Goal: Consume media (video, audio): Consume media (video, audio)

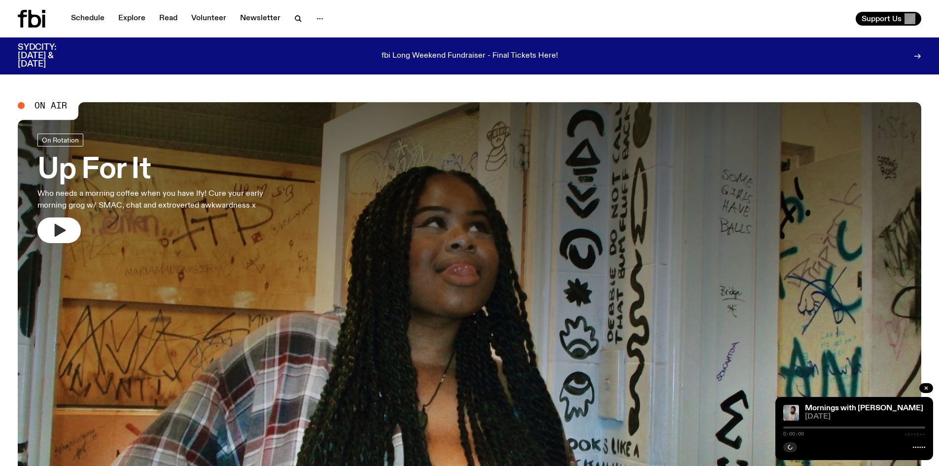
click at [51, 225] on button "button" at bounding box center [58, 230] width 43 height 26
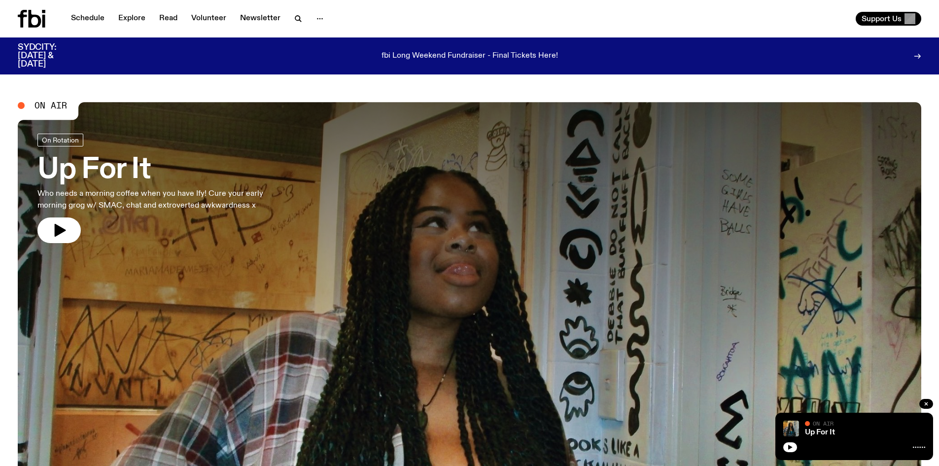
drag, startPoint x: 67, startPoint y: 231, endPoint x: 654, endPoint y: 62, distance: 610.9
click at [67, 231] on button "button" at bounding box center [58, 230] width 43 height 26
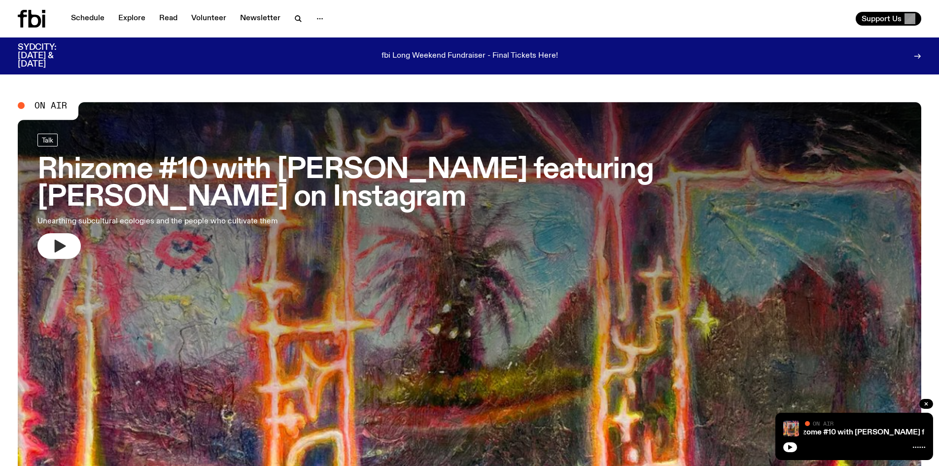
click at [54, 238] on icon "button" at bounding box center [59, 246] width 16 height 16
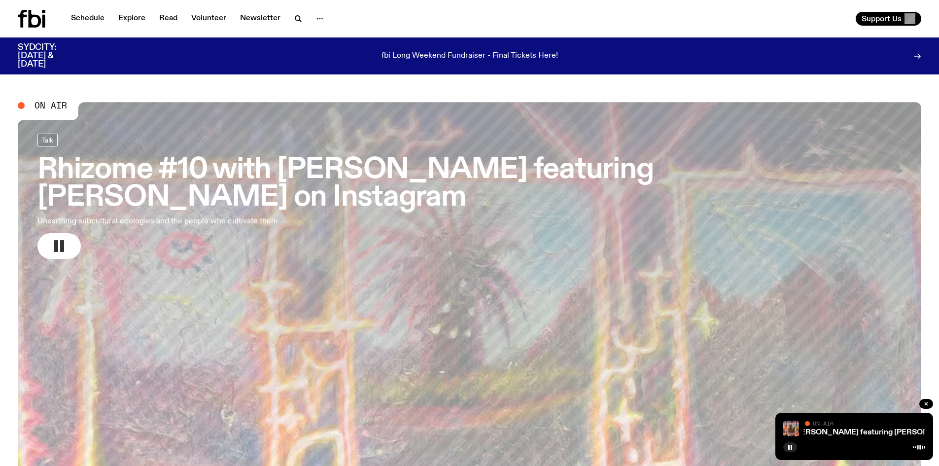
click at [69, 233] on button "button" at bounding box center [58, 246] width 43 height 26
